Goal: Task Accomplishment & Management: Manage account settings

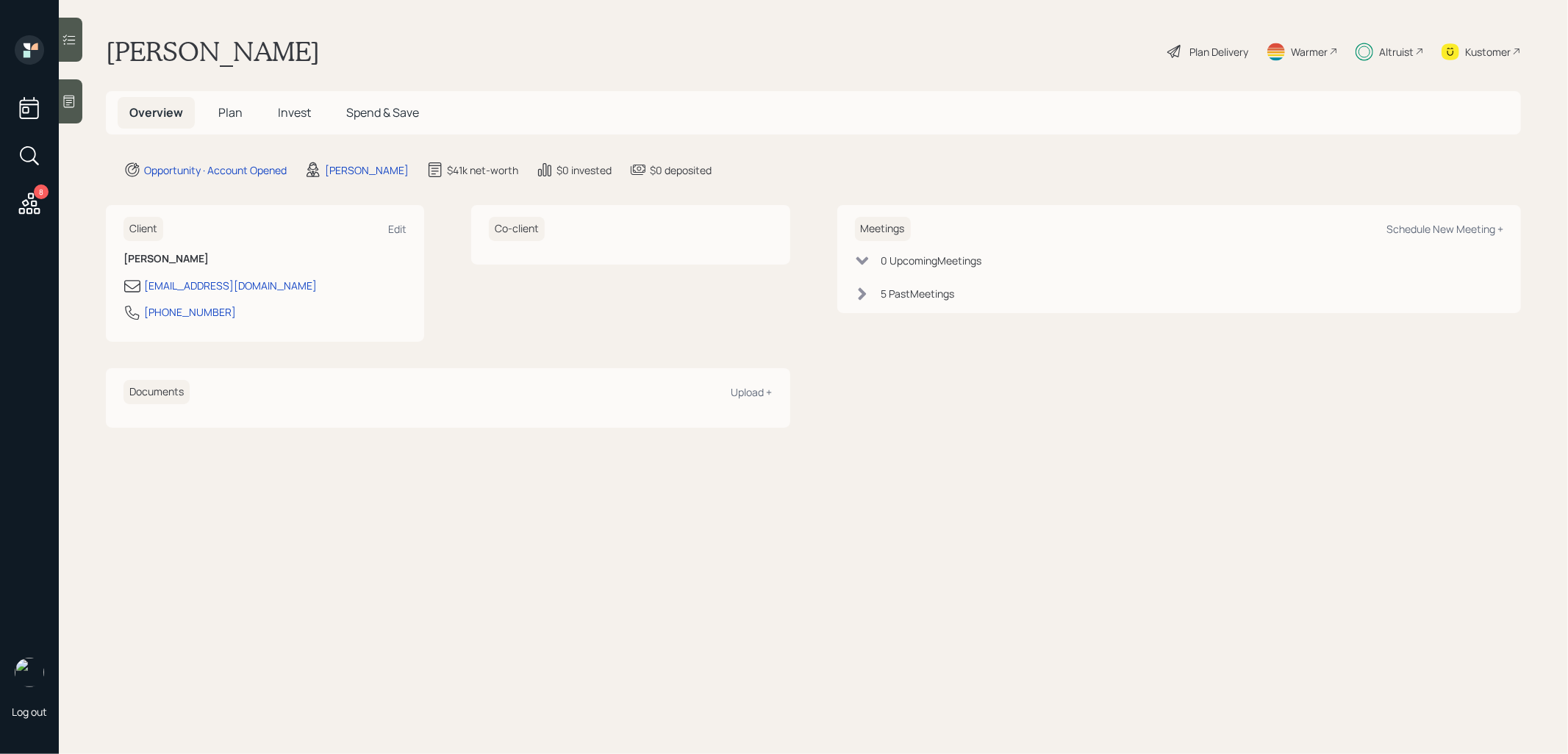
click at [225, 113] on span "Plan" at bounding box center [230, 112] width 25 height 16
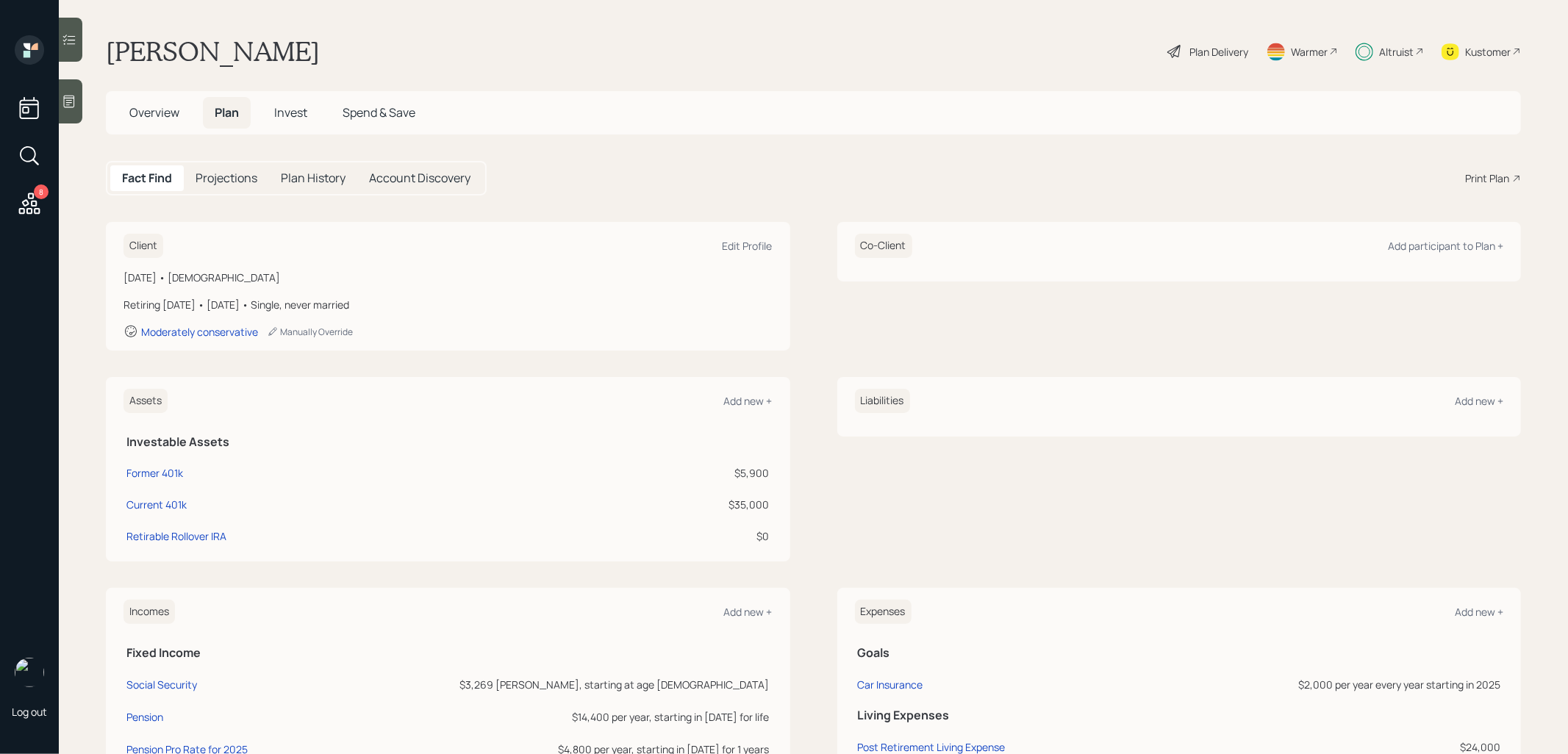
click at [298, 114] on span "Invest" at bounding box center [291, 112] width 33 height 16
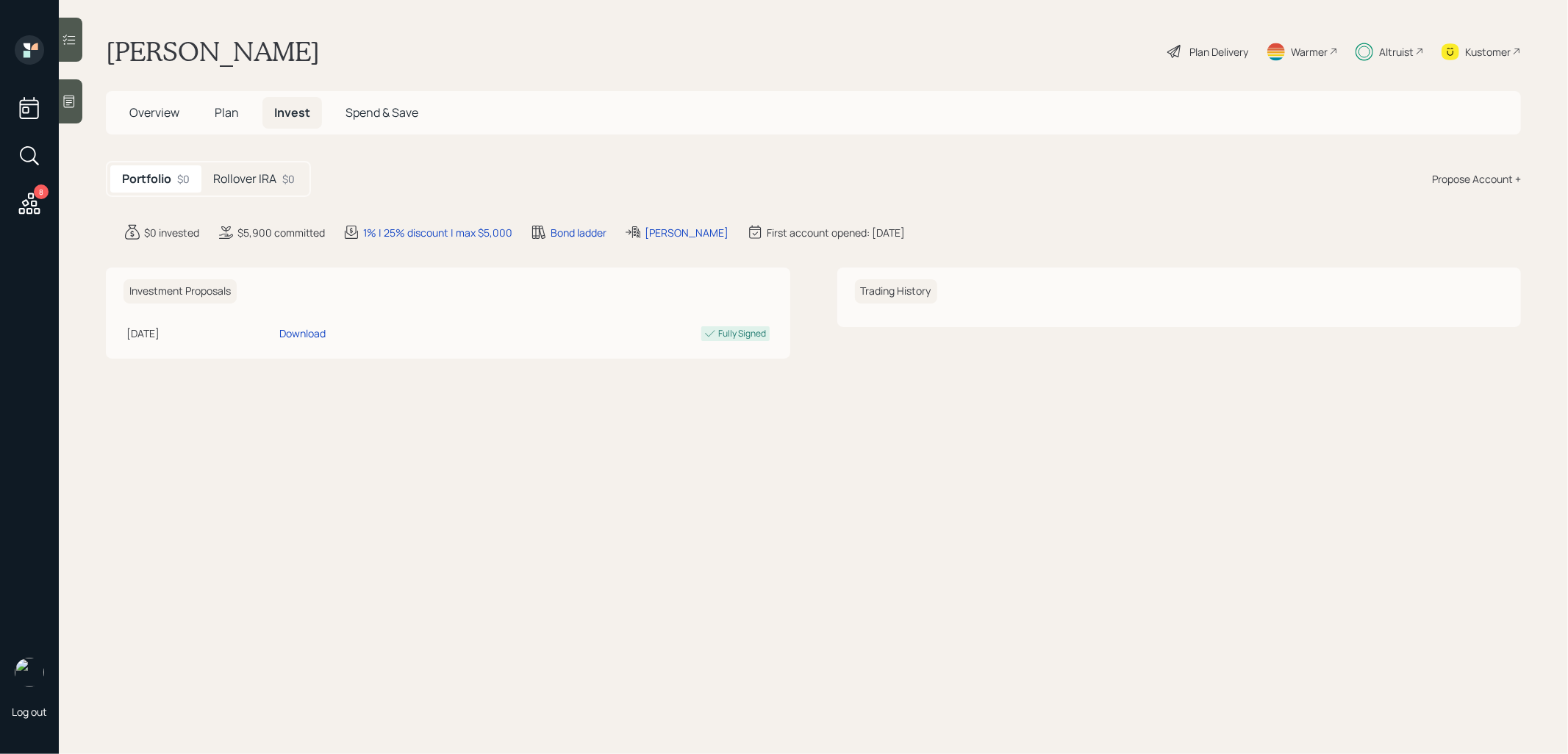
click at [257, 172] on h5 "Rollover IRA" at bounding box center [244, 178] width 63 height 14
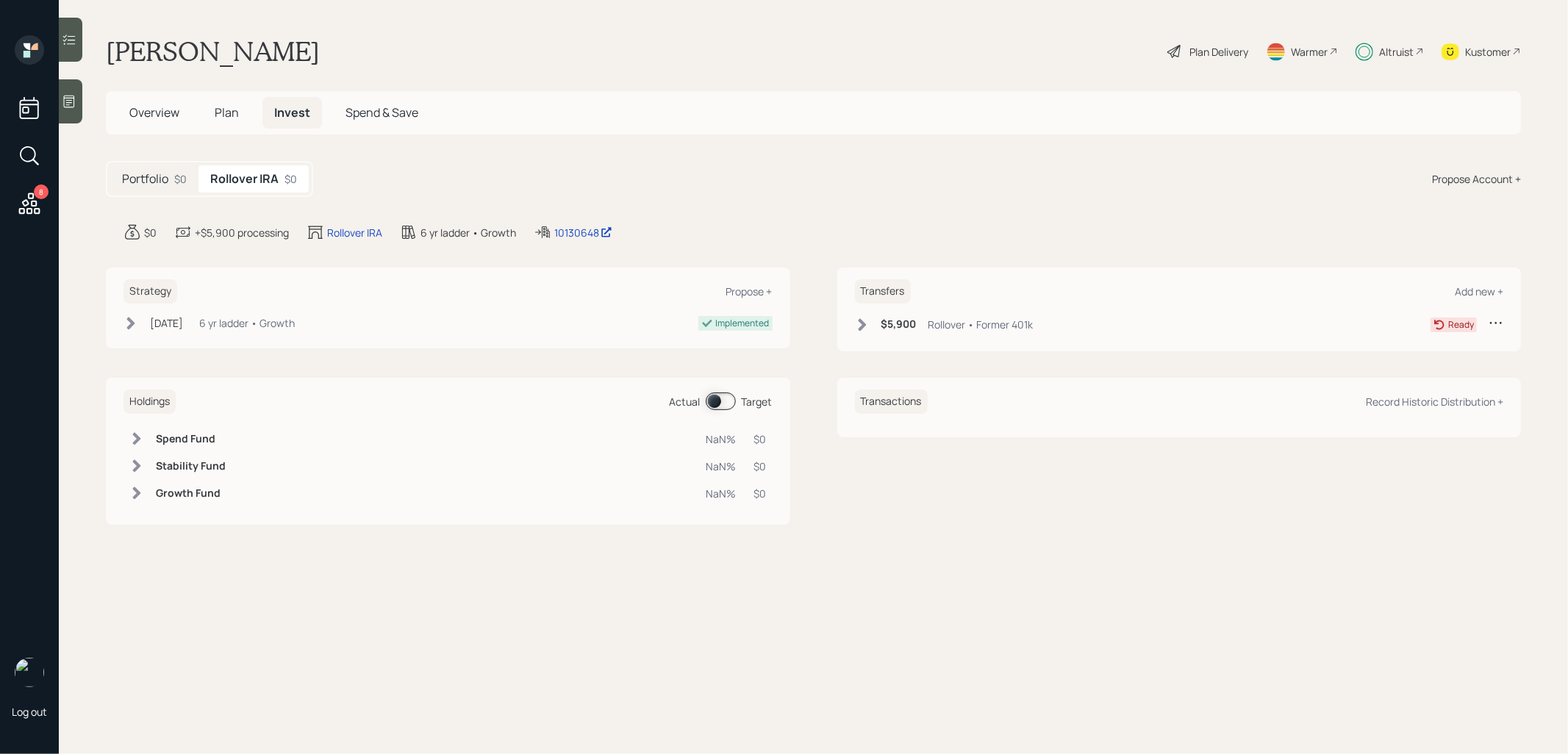
click at [225, 109] on span "Plan" at bounding box center [227, 112] width 25 height 16
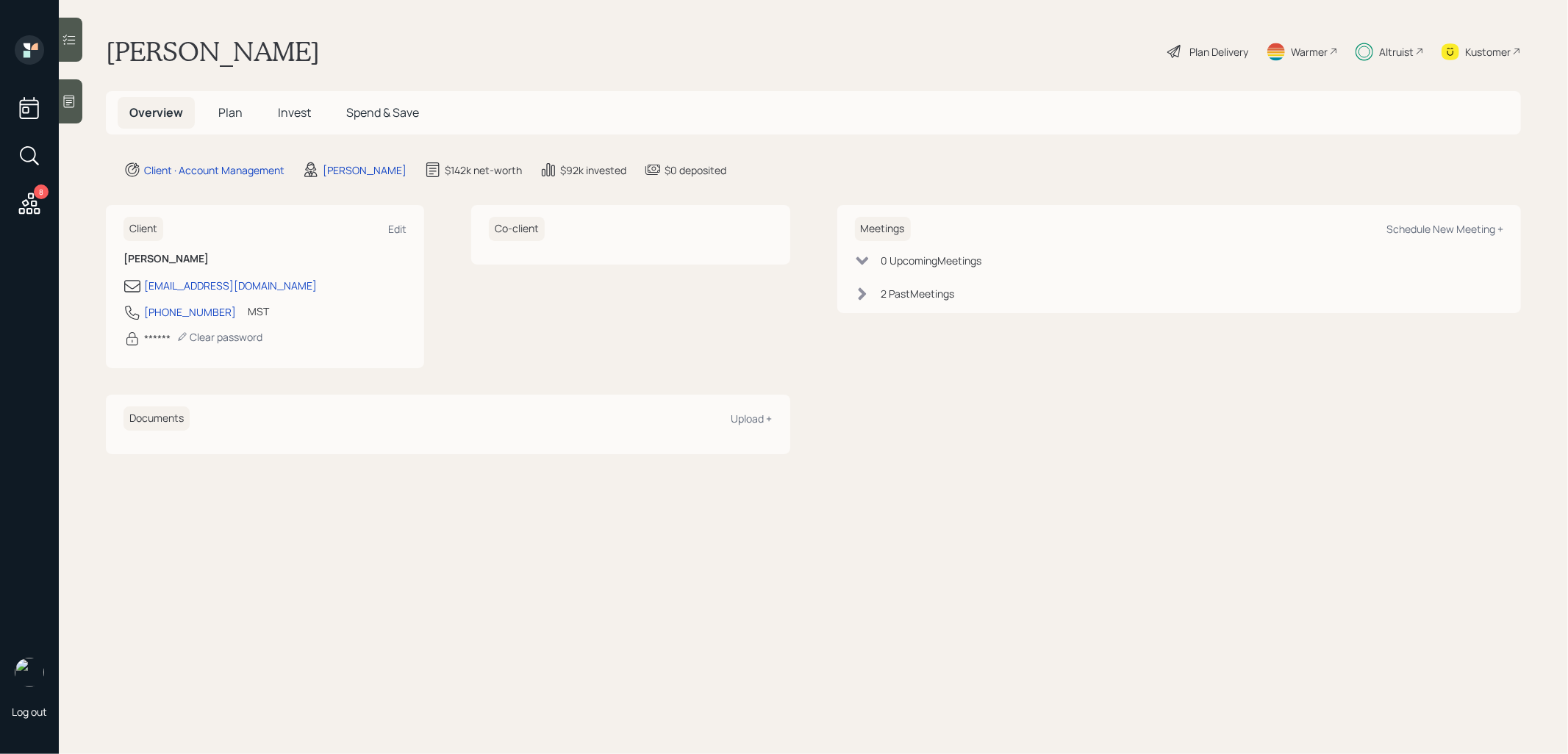
click at [231, 114] on span "Plan" at bounding box center [230, 112] width 25 height 16
